Goal: Transaction & Acquisition: Book appointment/travel/reservation

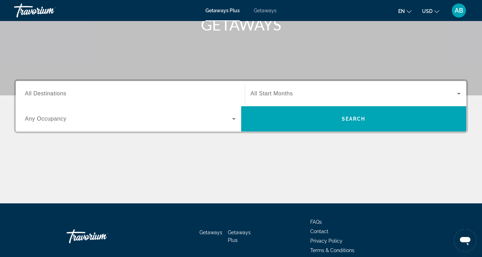
scroll to position [115, 0]
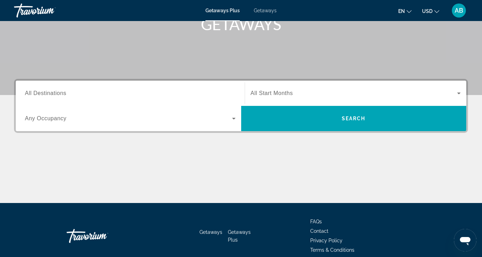
click at [263, 9] on span "Getaways" at bounding box center [265, 11] width 23 height 6
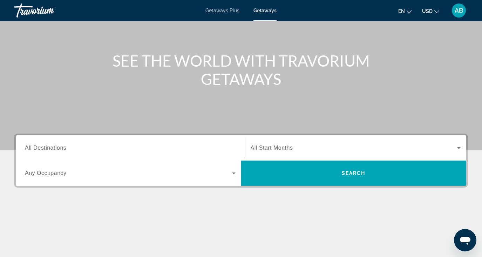
scroll to position [63, 0]
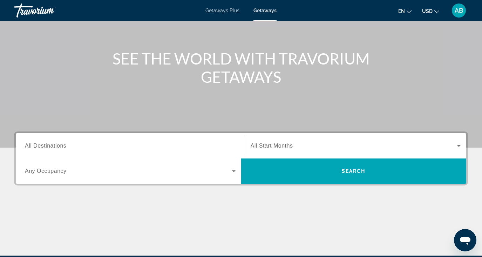
click at [285, 145] on span "All Start Months" at bounding box center [271, 146] width 42 height 6
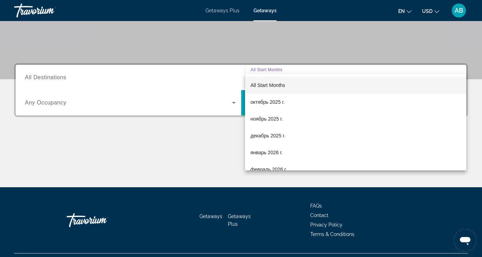
scroll to position [147, 0]
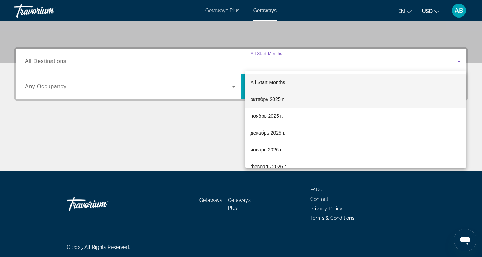
click at [267, 98] on span "октябрь 2025 г." at bounding box center [267, 99] width 34 height 8
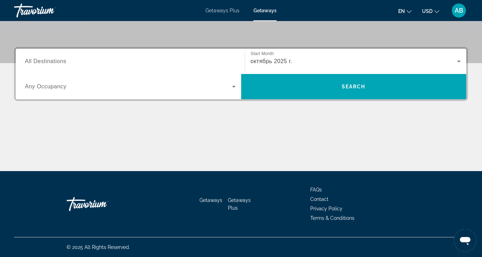
click at [48, 58] on span "All Destinations" at bounding box center [45, 61] width 41 height 6
click at [48, 58] on input "Destination All Destinations" at bounding box center [130, 61] width 211 height 8
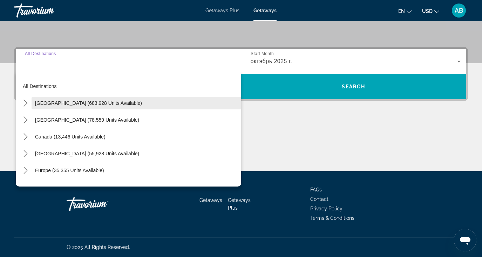
click at [69, 102] on span "[GEOGRAPHIC_DATA] (683,928 units available)" at bounding box center [88, 103] width 107 height 6
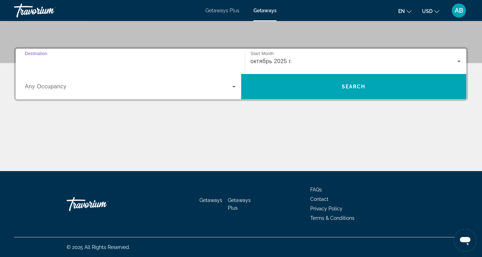
type input "**********"
click at [67, 87] on span "Search widget" at bounding box center [128, 86] width 207 height 8
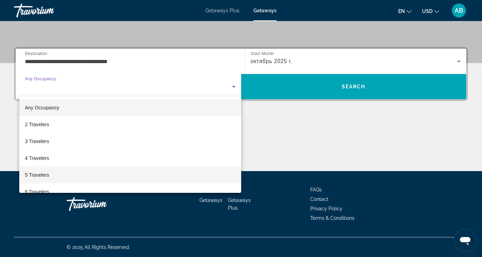
click at [44, 174] on span "5 Travelers" at bounding box center [37, 175] width 24 height 8
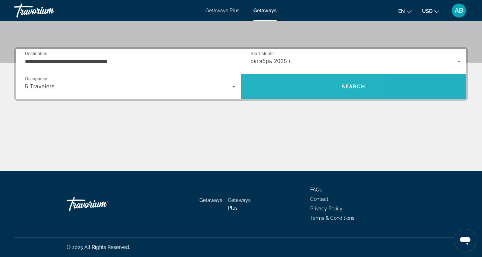
click at [292, 84] on span "Search" at bounding box center [353, 86] width 225 height 17
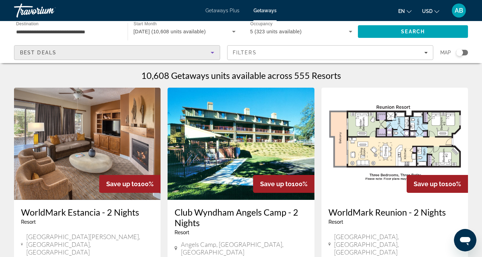
click at [213, 52] on icon "Sort by" at bounding box center [212, 52] width 8 height 8
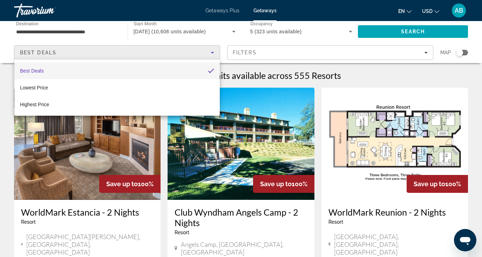
click at [205, 53] on div at bounding box center [241, 128] width 482 height 257
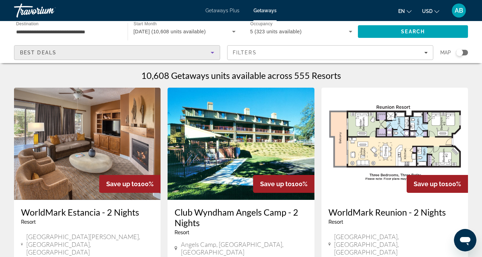
click at [205, 53] on div "Best Deals" at bounding box center [115, 52] width 191 height 8
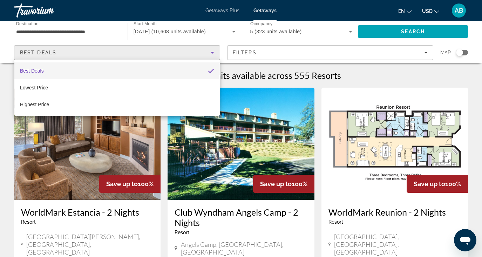
click at [187, 56] on div at bounding box center [241, 128] width 482 height 257
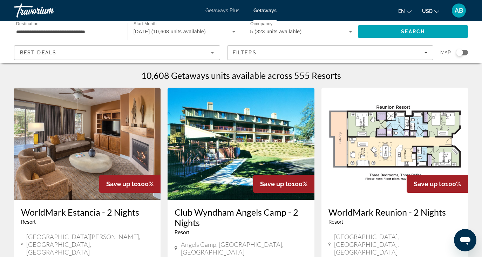
click at [96, 32] on input "**********" at bounding box center [67, 32] width 102 height 8
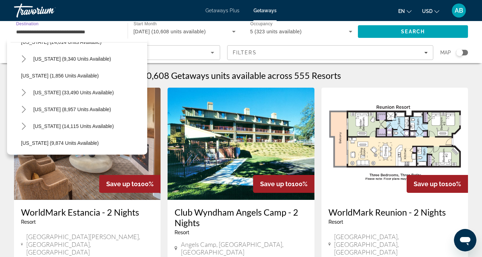
scroll to position [558, 0]
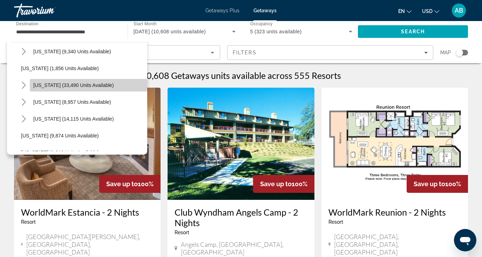
click at [71, 85] on span "[US_STATE] (33,490 units available)" at bounding box center [73, 85] width 81 height 6
type input "**********"
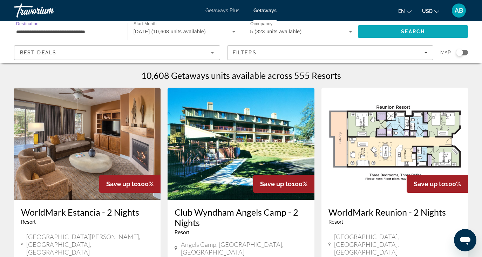
click at [375, 31] on span "Search" at bounding box center [413, 31] width 110 height 17
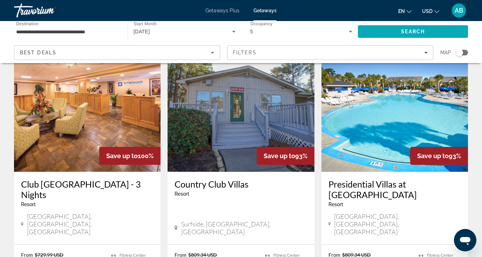
scroll to position [835, 0]
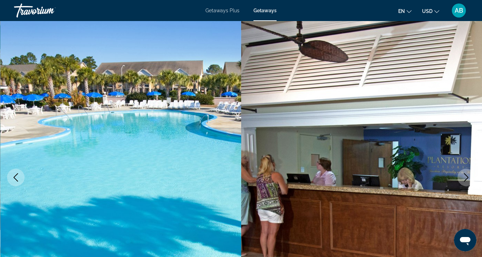
scroll to position [14, 0]
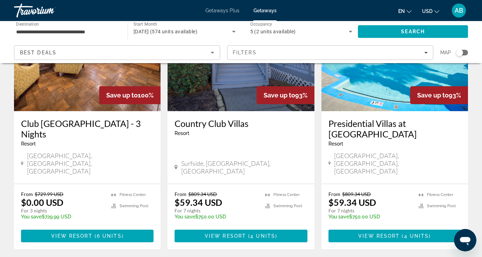
scroll to position [882, 0]
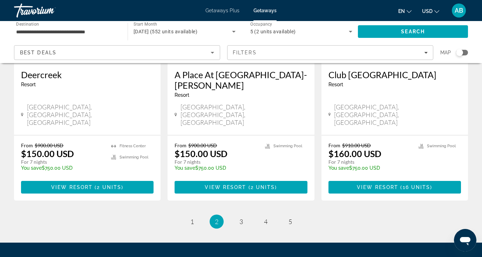
scroll to position [930, 0]
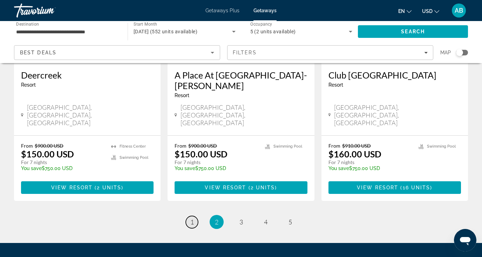
click at [192, 218] on span "1" at bounding box center [192, 222] width 4 height 8
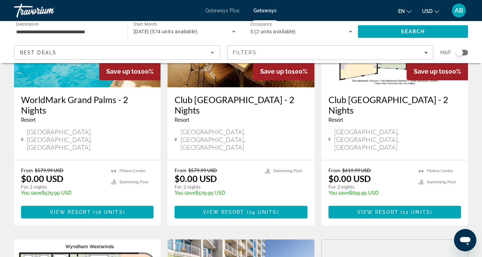
scroll to position [113, 0]
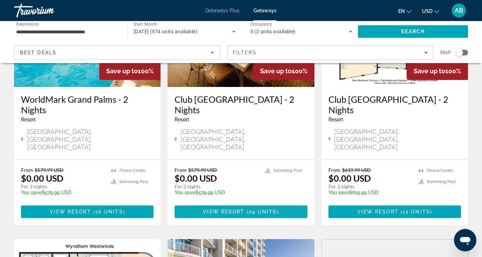
click at [201, 203] on span "Main content" at bounding box center [240, 211] width 132 height 17
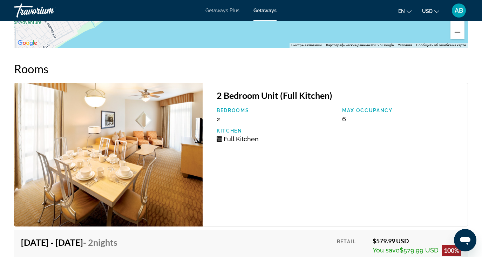
scroll to position [1343, 0]
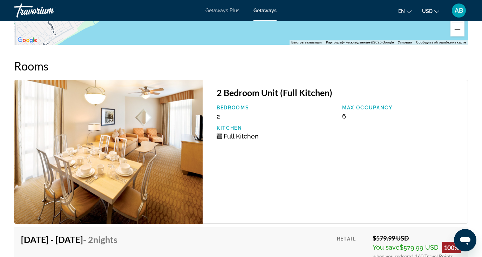
click at [178, 201] on img "Main content" at bounding box center [108, 152] width 188 height 144
click at [194, 149] on img "Main content" at bounding box center [108, 152] width 188 height 144
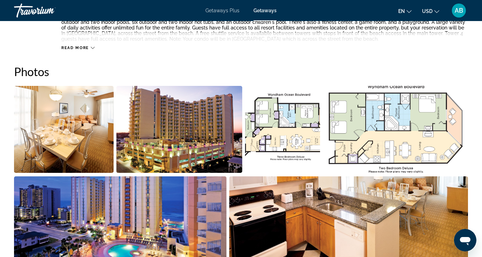
scroll to position [424, 0]
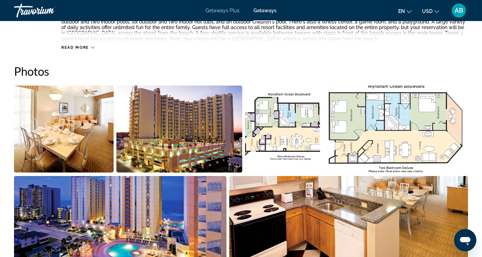
click at [194, 149] on img "Open full-screen image slider" at bounding box center [179, 128] width 126 height 87
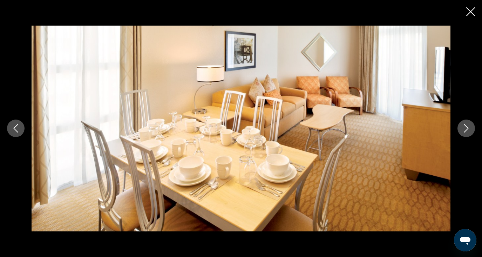
click at [463, 120] on button "Next image" at bounding box center [466, 128] width 18 height 18
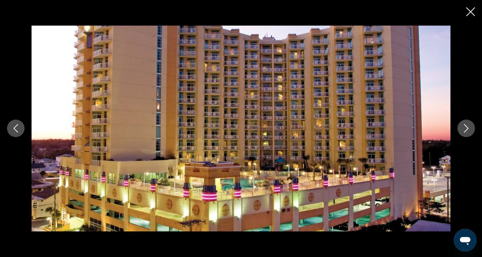
click at [463, 120] on button "Next image" at bounding box center [466, 128] width 18 height 18
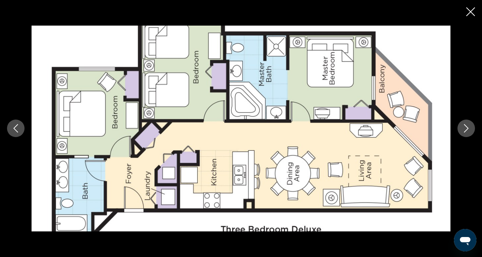
click at [463, 120] on button "Next image" at bounding box center [466, 128] width 18 height 18
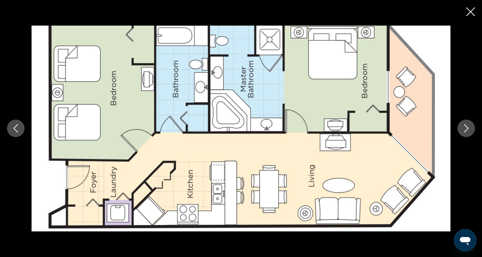
click at [463, 120] on button "Next image" at bounding box center [466, 128] width 18 height 18
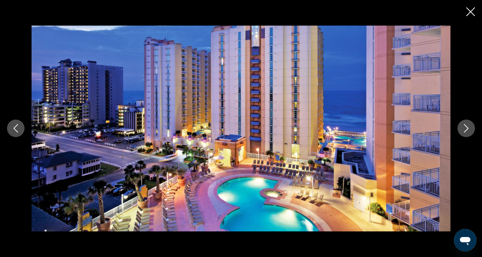
click at [463, 120] on button "Next image" at bounding box center [466, 128] width 18 height 18
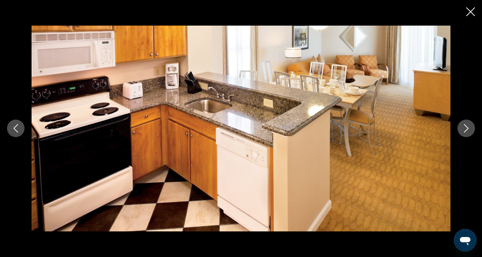
click at [463, 120] on button "Next image" at bounding box center [466, 128] width 18 height 18
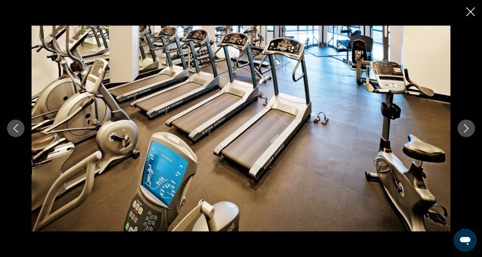
click at [463, 120] on button "Next image" at bounding box center [466, 128] width 18 height 18
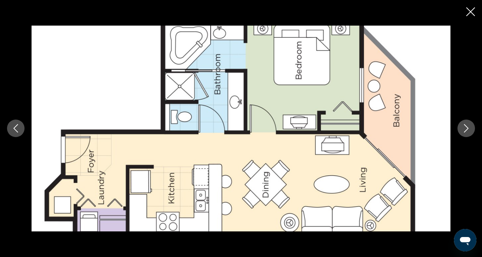
click at [463, 120] on button "Next image" at bounding box center [466, 128] width 18 height 18
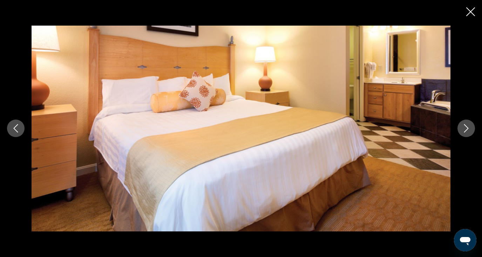
click at [463, 120] on button "Next image" at bounding box center [466, 128] width 18 height 18
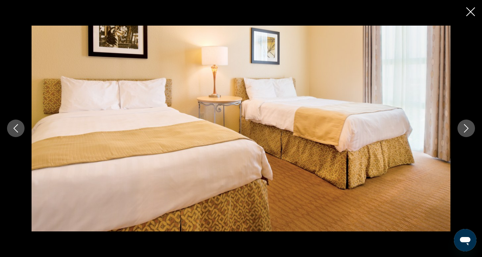
click at [463, 120] on button "Next image" at bounding box center [466, 128] width 18 height 18
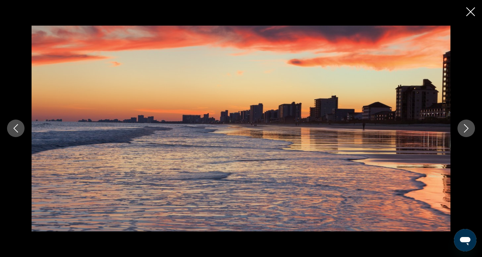
click at [463, 120] on button "Next image" at bounding box center [466, 128] width 18 height 18
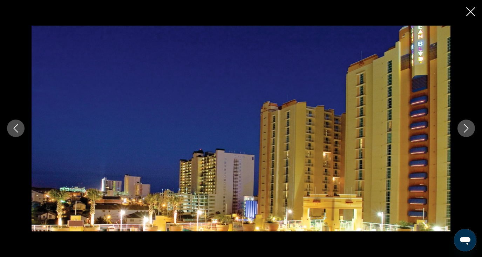
click at [463, 120] on button "Next image" at bounding box center [466, 128] width 18 height 18
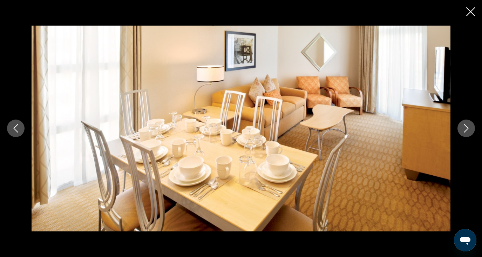
click at [463, 120] on button "Next image" at bounding box center [466, 128] width 18 height 18
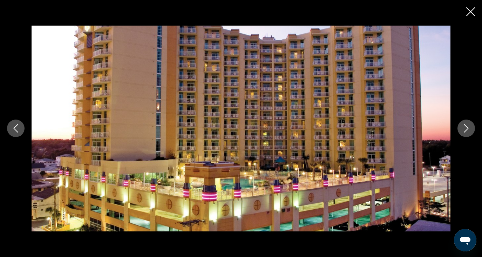
click at [474, 16] on button "Close slideshow" at bounding box center [470, 12] width 9 height 11
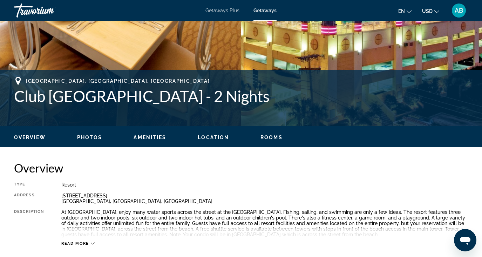
scroll to position [127, 0]
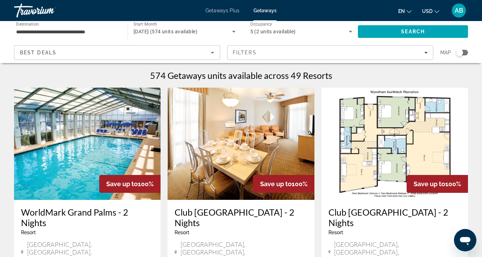
click at [89, 210] on h3 "WorldMark Grand Palms - 2 Nights" at bounding box center [87, 217] width 132 height 21
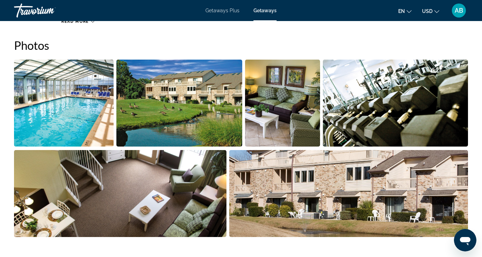
scroll to position [449, 0]
click at [80, 118] on img "Open full-screen image slider" at bounding box center [63, 103] width 99 height 87
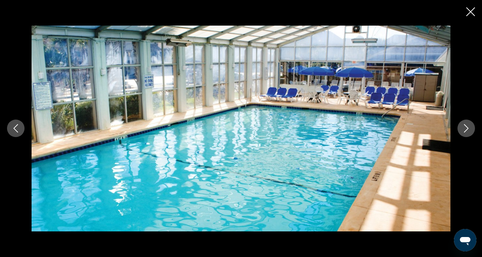
click at [462, 126] on icon "Next image" at bounding box center [466, 128] width 8 height 8
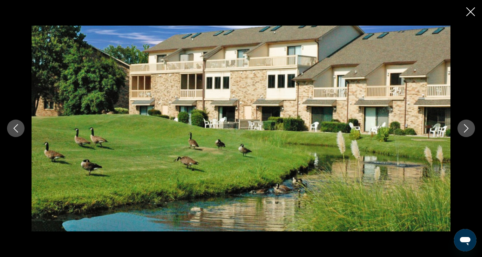
click at [464, 126] on icon "Next image" at bounding box center [466, 128] width 8 height 8
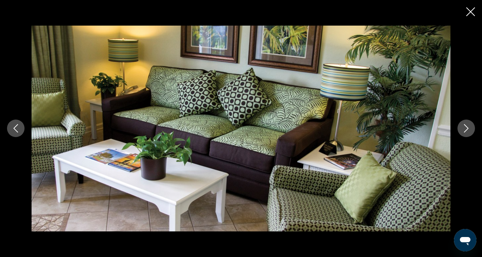
click at [464, 127] on icon "Next image" at bounding box center [466, 128] width 8 height 8
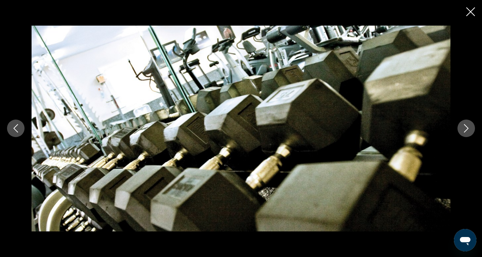
click at [464, 127] on icon "Next image" at bounding box center [466, 128] width 8 height 8
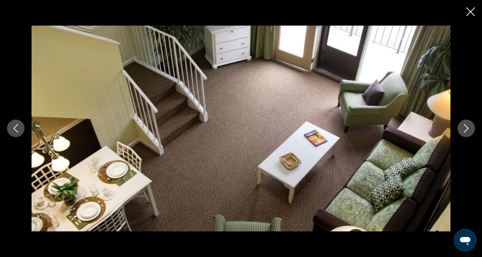
click at [464, 127] on icon "Next image" at bounding box center [466, 128] width 8 height 8
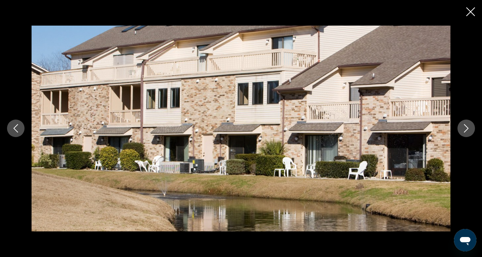
click at [464, 127] on icon "Next image" at bounding box center [466, 128] width 8 height 8
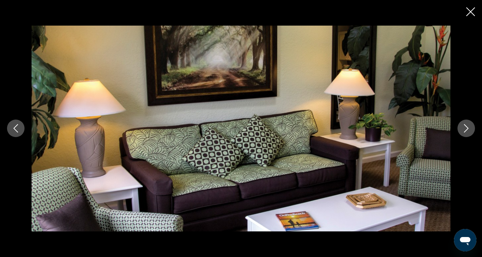
click at [464, 127] on icon "Next image" at bounding box center [466, 128] width 8 height 8
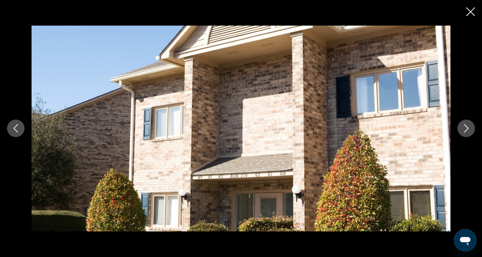
click at [464, 127] on icon "Next image" at bounding box center [466, 128] width 8 height 8
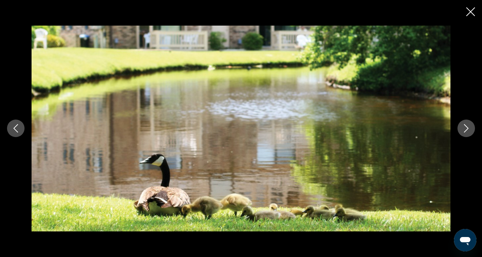
click at [464, 127] on icon "Next image" at bounding box center [466, 128] width 8 height 8
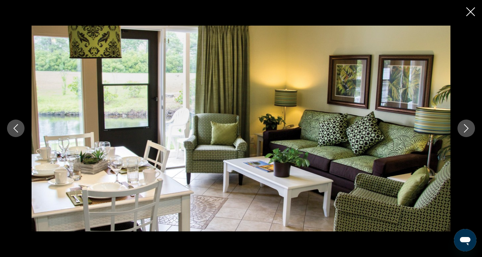
click at [464, 127] on icon "Next image" at bounding box center [466, 128] width 8 height 8
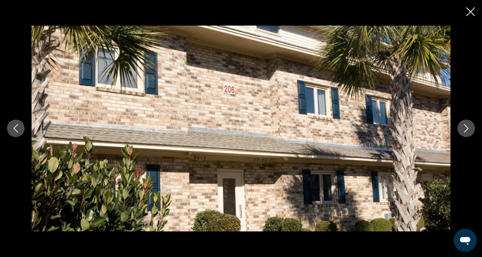
click at [464, 128] on icon "Next image" at bounding box center [466, 128] width 8 height 8
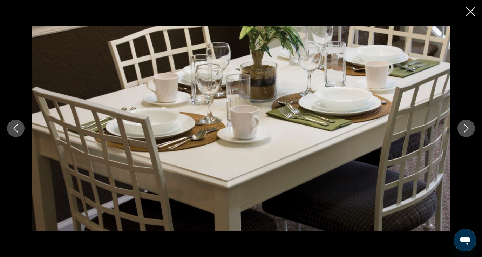
click at [469, 129] on icon "Next image" at bounding box center [466, 128] width 8 height 8
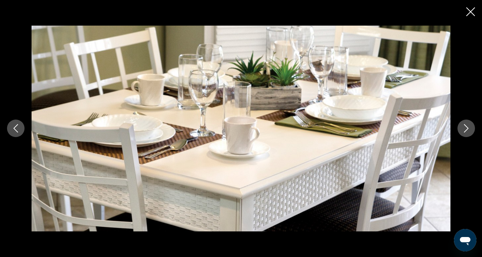
click at [469, 129] on icon "Next image" at bounding box center [466, 128] width 8 height 8
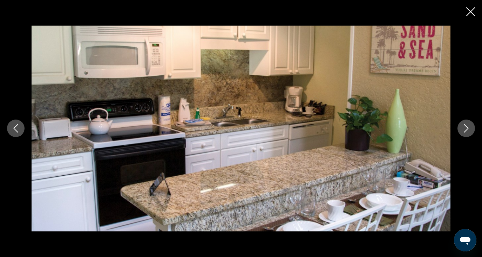
click at [466, 126] on icon "Next image" at bounding box center [466, 128] width 5 height 8
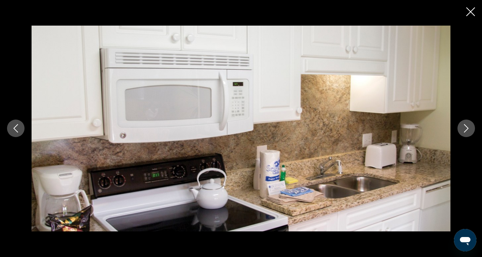
click at [467, 128] on icon "Next image" at bounding box center [466, 128] width 8 height 8
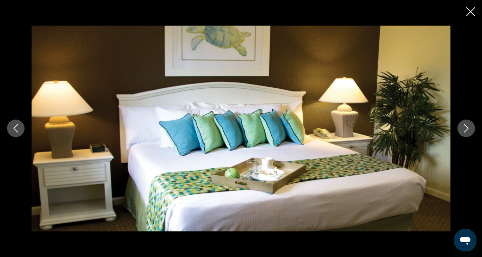
click at [467, 128] on icon "Next image" at bounding box center [466, 128] width 8 height 8
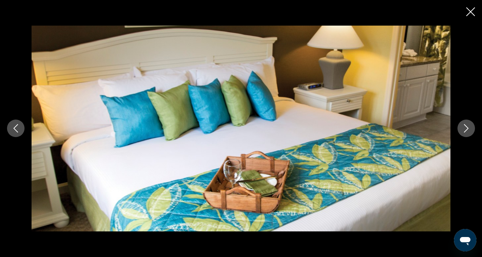
click at [467, 128] on icon "Next image" at bounding box center [466, 128] width 8 height 8
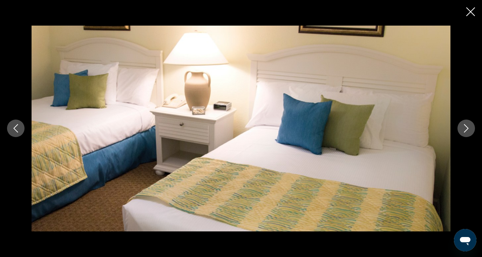
click at [467, 128] on icon "Next image" at bounding box center [466, 128] width 8 height 8
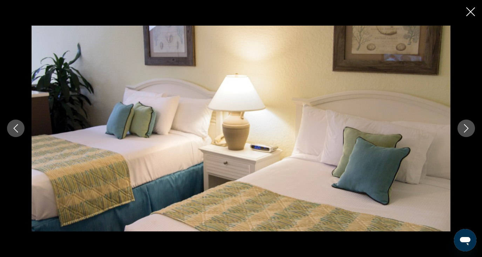
click at [467, 127] on icon "Next image" at bounding box center [466, 128] width 8 height 8
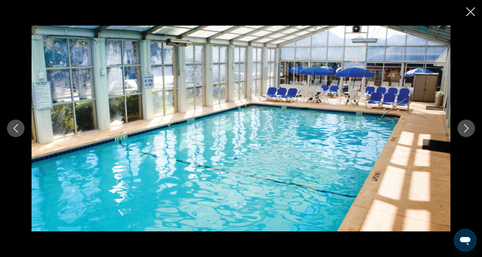
click at [467, 127] on icon "Next image" at bounding box center [466, 128] width 8 height 8
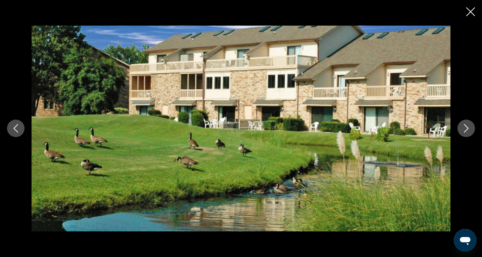
scroll to position [0, 0]
click at [472, 12] on icon "Close slideshow" at bounding box center [470, 11] width 9 height 9
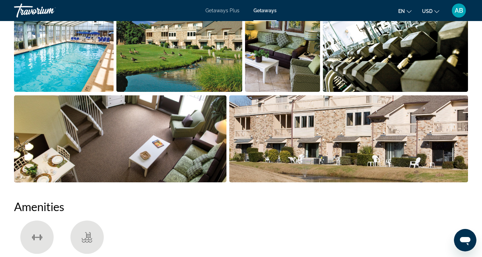
scroll to position [505, 0]
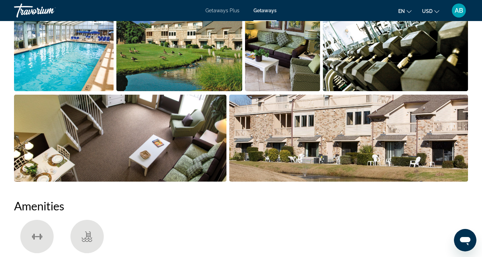
click at [91, 142] on img "Open full-screen image slider" at bounding box center [120, 138] width 212 height 87
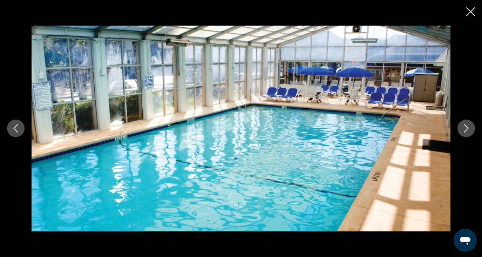
scroll to position [575, 0]
click at [468, 128] on icon "Next image" at bounding box center [466, 128] width 5 height 8
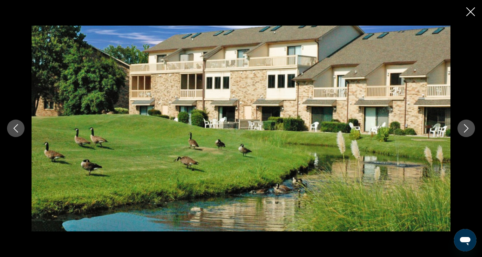
click at [468, 128] on icon "Next image" at bounding box center [466, 128] width 5 height 8
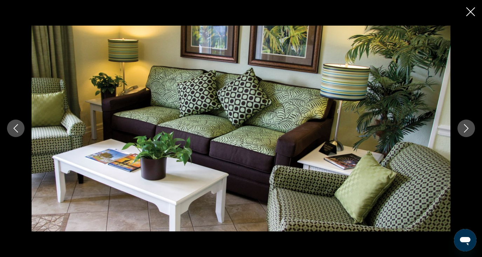
click at [468, 129] on icon "Next image" at bounding box center [466, 128] width 8 height 8
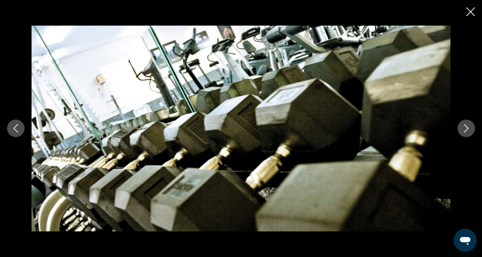
click at [468, 129] on icon "Next image" at bounding box center [466, 128] width 8 height 8
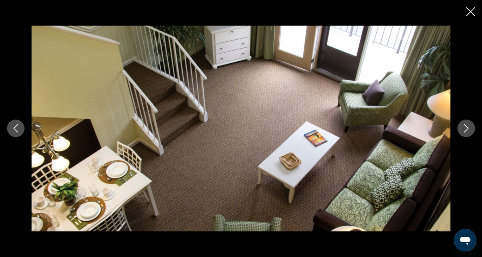
click at [466, 126] on icon "Next image" at bounding box center [466, 128] width 5 height 8
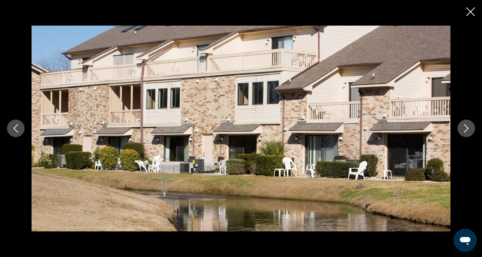
click at [465, 131] on icon "Next image" at bounding box center [466, 128] width 8 height 8
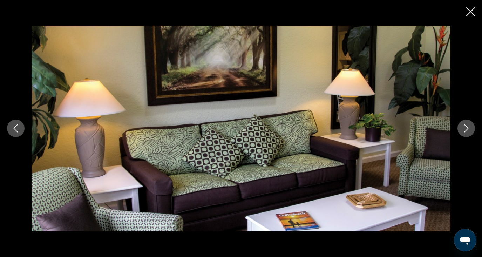
click at [465, 131] on icon "Next image" at bounding box center [466, 128] width 8 height 8
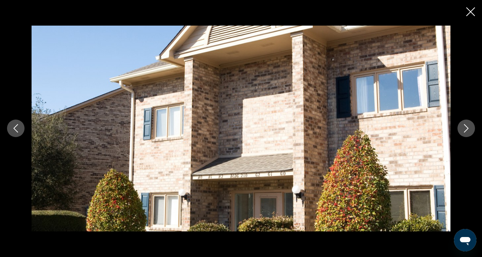
click at [465, 131] on icon "Next image" at bounding box center [466, 128] width 8 height 8
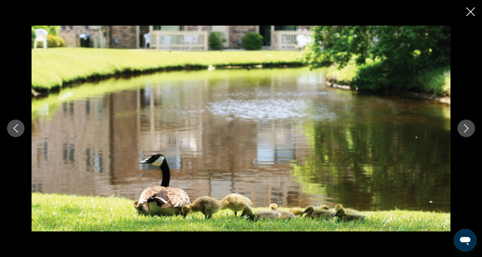
click at [465, 132] on icon "Next image" at bounding box center [466, 128] width 8 height 8
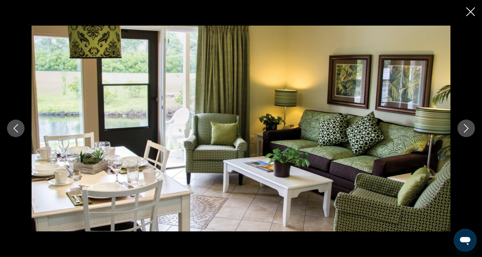
click at [465, 132] on icon "Next image" at bounding box center [466, 128] width 8 height 8
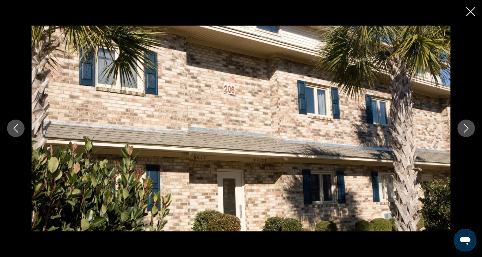
click at [472, 12] on icon "Close slideshow" at bounding box center [470, 11] width 9 height 9
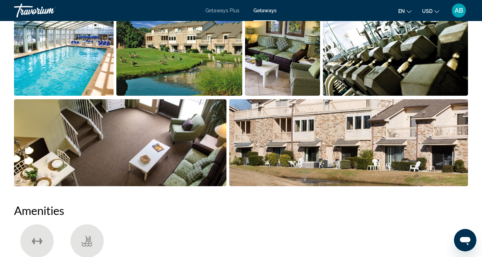
scroll to position [501, 0]
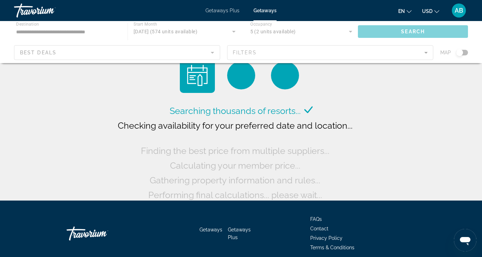
click at [86, 31] on div "Main content" at bounding box center [241, 42] width 482 height 42
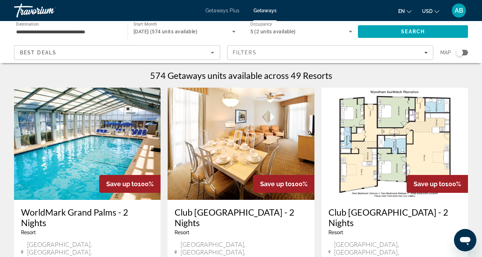
click at [84, 30] on input "**********" at bounding box center [67, 32] width 102 height 8
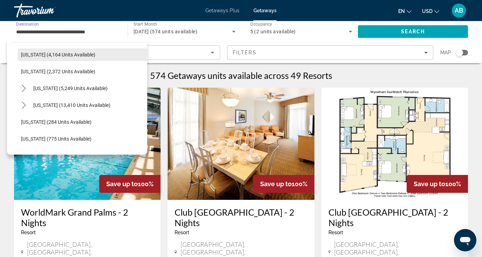
scroll to position [436, 0]
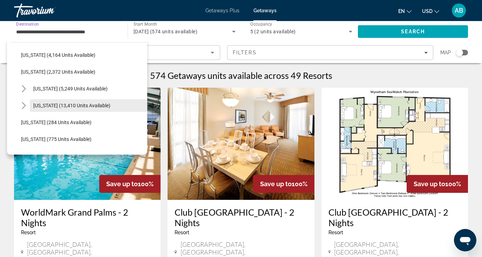
click at [68, 105] on span "[US_STATE] (13,410 units available)" at bounding box center [71, 106] width 77 height 6
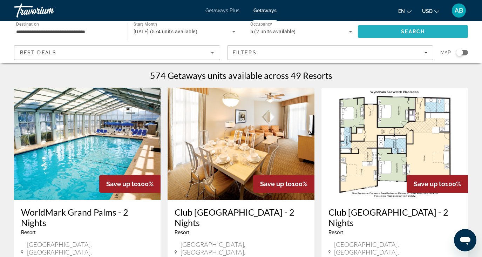
click at [386, 29] on span "Search" at bounding box center [413, 31] width 110 height 17
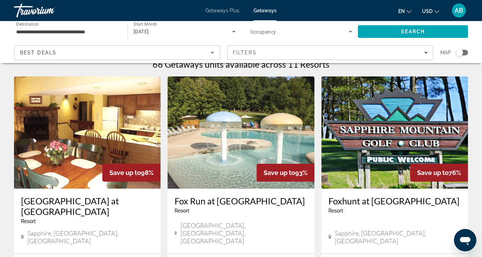
scroll to position [12, 0]
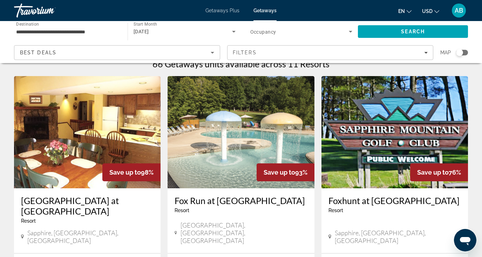
click at [80, 32] on input "**********" at bounding box center [67, 32] width 102 height 8
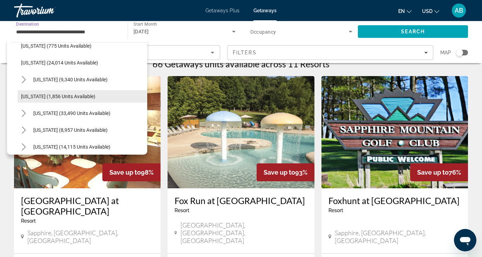
scroll to position [568, 0]
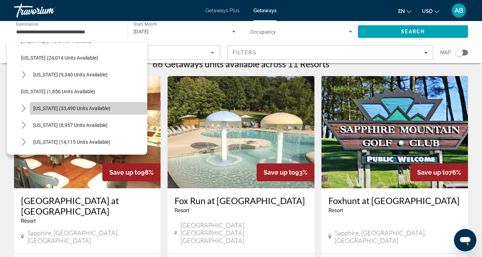
click at [62, 107] on span "[US_STATE] (33,490 units available)" at bounding box center [71, 108] width 77 height 6
type input "**********"
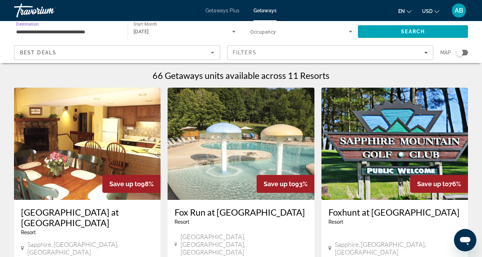
scroll to position [0, 0]
click at [375, 32] on span "Search" at bounding box center [413, 31] width 110 height 17
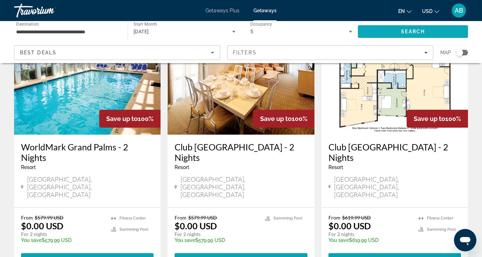
scroll to position [67, 0]
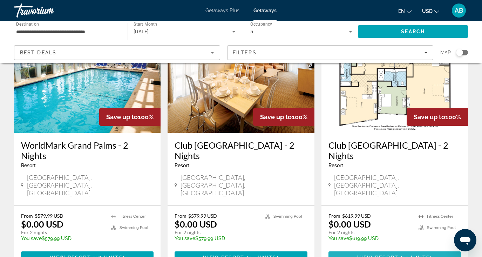
click at [377, 249] on span "Main content" at bounding box center [394, 257] width 132 height 17
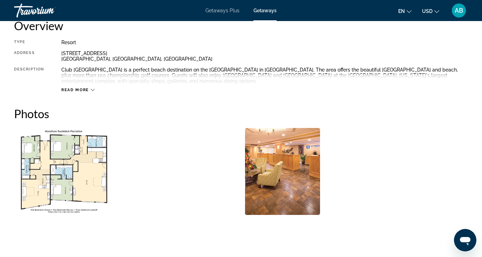
scroll to position [371, 0]
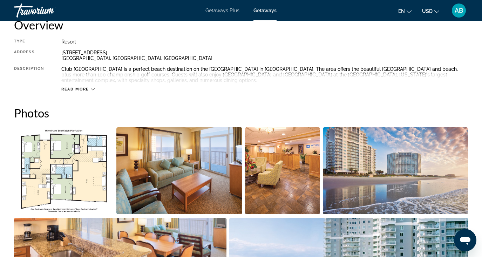
click at [186, 197] on img "Open full-screen image slider" at bounding box center [179, 170] width 126 height 87
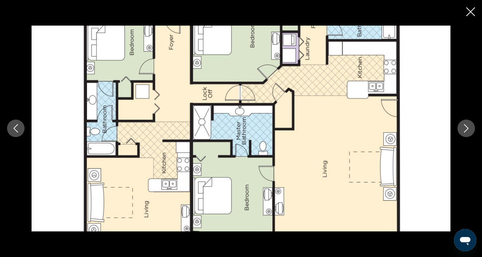
scroll to position [892, 0]
click at [467, 126] on icon "Next image" at bounding box center [466, 128] width 8 height 8
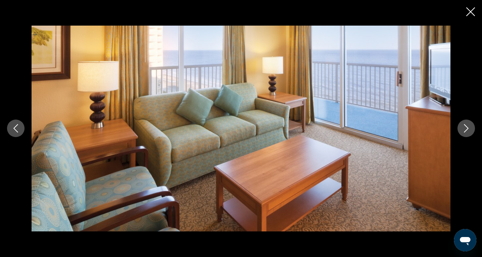
click at [467, 126] on icon "Next image" at bounding box center [466, 128] width 8 height 8
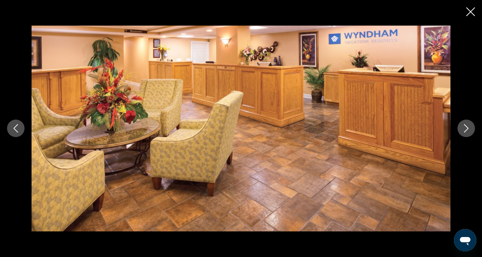
click at [467, 126] on icon "Next image" at bounding box center [466, 128] width 8 height 8
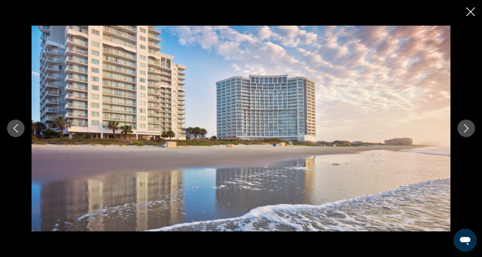
click at [467, 126] on icon "Next image" at bounding box center [466, 128] width 8 height 8
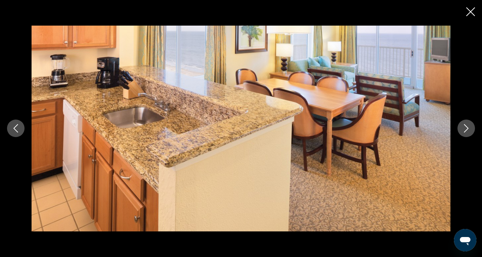
click at [467, 126] on icon "Next image" at bounding box center [466, 128] width 8 height 8
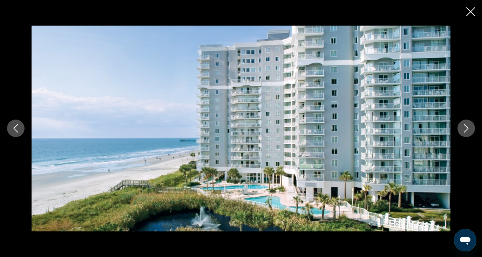
click at [467, 126] on icon "Next image" at bounding box center [466, 128] width 8 height 8
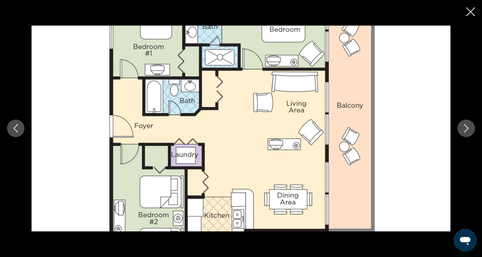
click at [467, 126] on icon "Next image" at bounding box center [466, 128] width 8 height 8
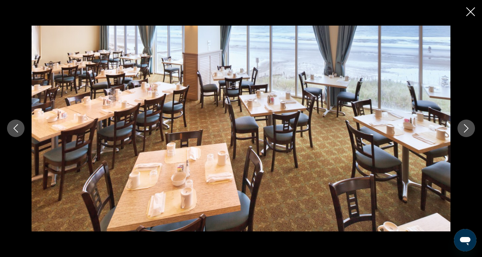
click at [467, 126] on icon "Next image" at bounding box center [466, 128] width 8 height 8
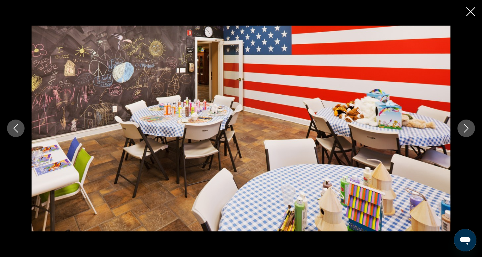
click at [467, 126] on icon "Next image" at bounding box center [466, 128] width 8 height 8
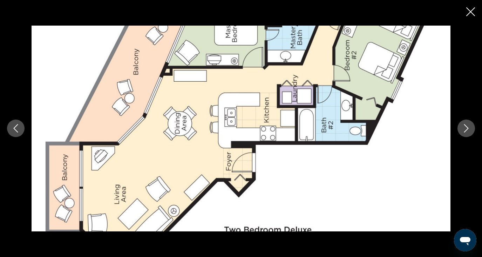
click at [467, 126] on icon "Next image" at bounding box center [466, 128] width 8 height 8
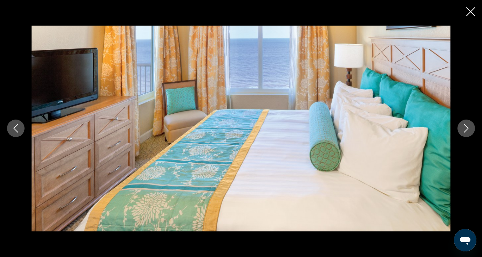
click at [467, 126] on icon "Next image" at bounding box center [466, 128] width 8 height 8
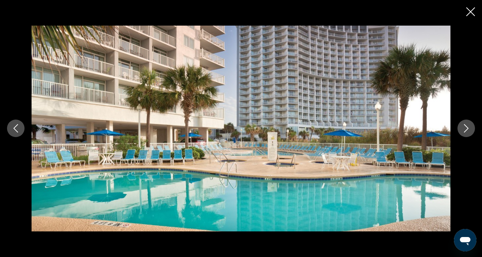
click at [467, 126] on icon "Next image" at bounding box center [466, 128] width 8 height 8
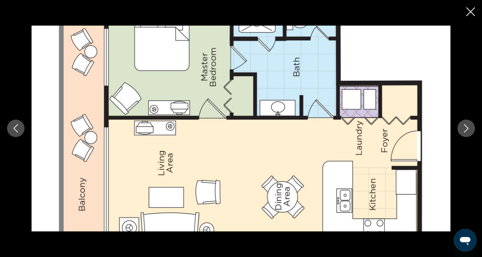
click at [467, 126] on icon "Next image" at bounding box center [466, 128] width 8 height 8
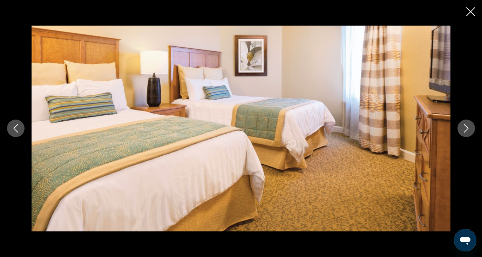
click at [464, 129] on icon "Next image" at bounding box center [466, 128] width 8 height 8
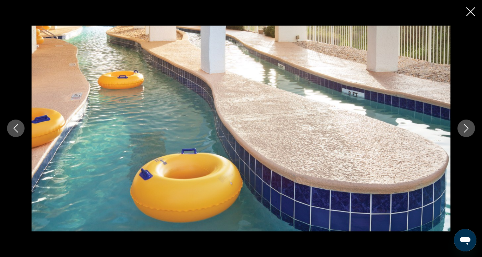
click at [464, 129] on icon "Next image" at bounding box center [466, 128] width 8 height 8
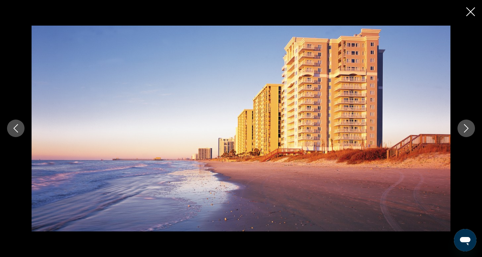
click at [464, 129] on icon "Next image" at bounding box center [466, 128] width 8 height 8
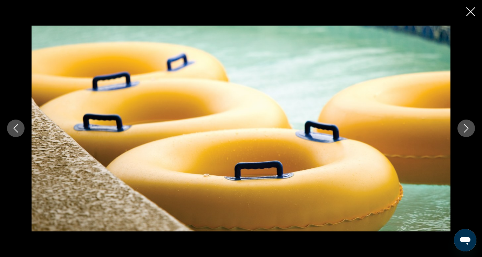
click at [467, 15] on icon "Close slideshow" at bounding box center [470, 11] width 9 height 9
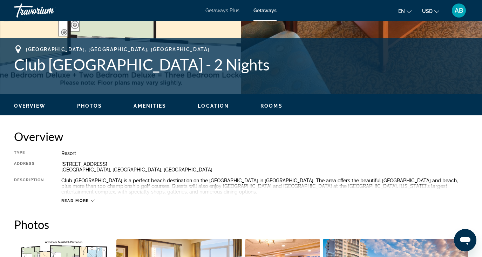
scroll to position [210, 0]
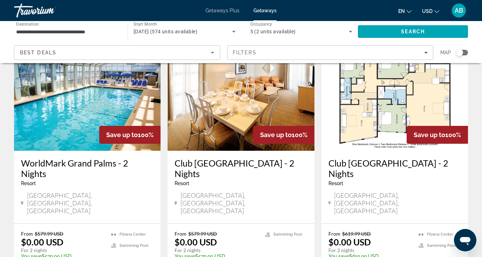
scroll to position [48, 0]
